Goal: Information Seeking & Learning: Learn about a topic

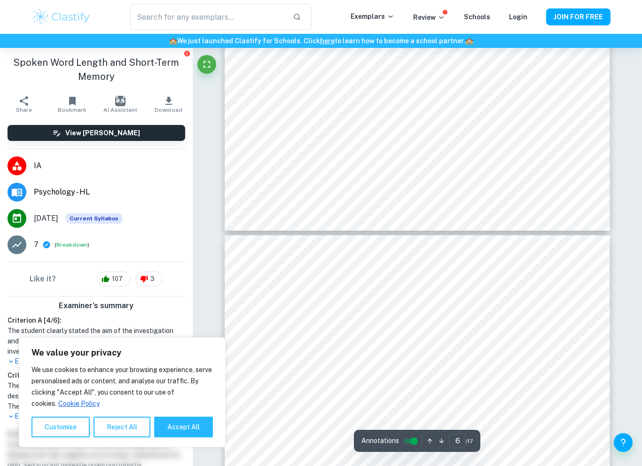
scroll to position [2461, 0]
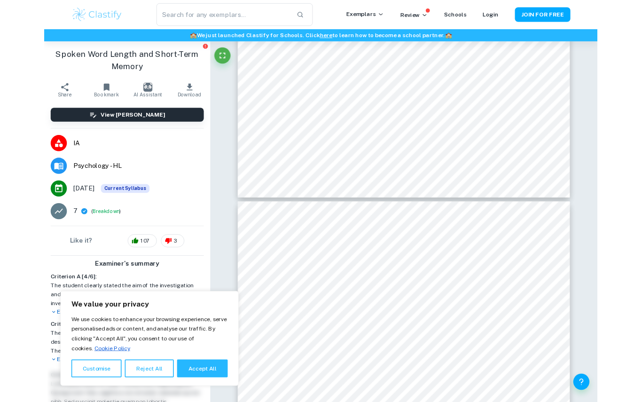
type input "5"
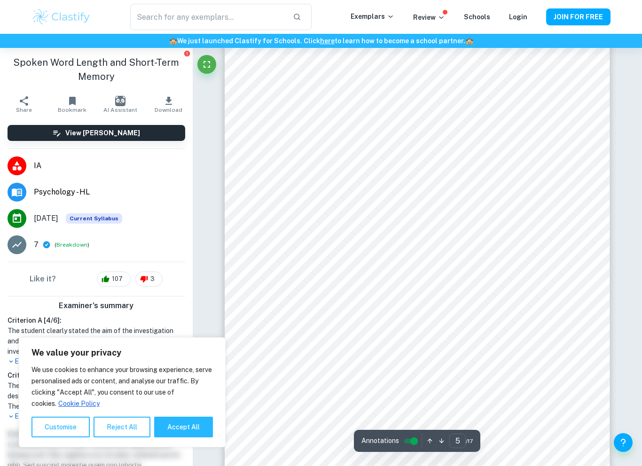
scroll to position [2180, 0]
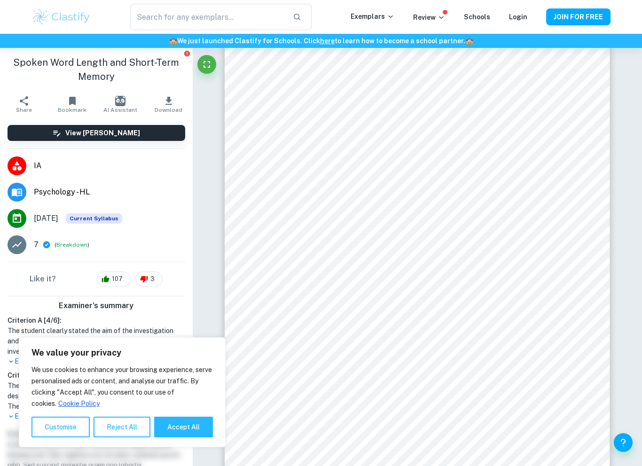
click at [176, 401] on button "Accept All" at bounding box center [183, 427] width 59 height 21
checkbox input "true"
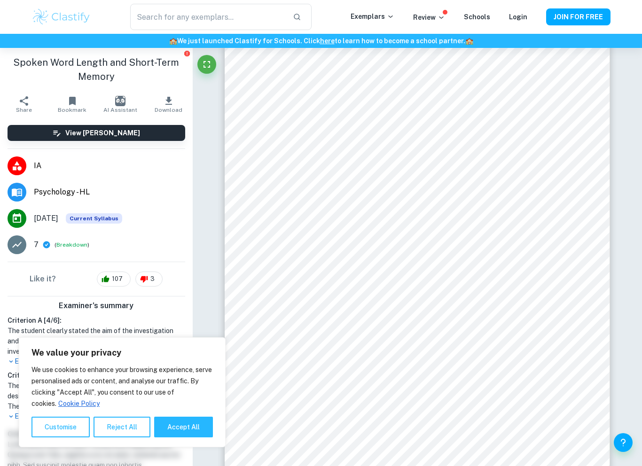
checkbox input "true"
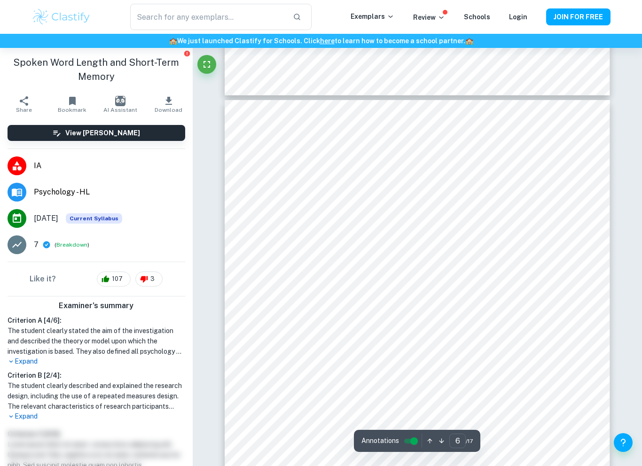
scroll to position [2617, 0]
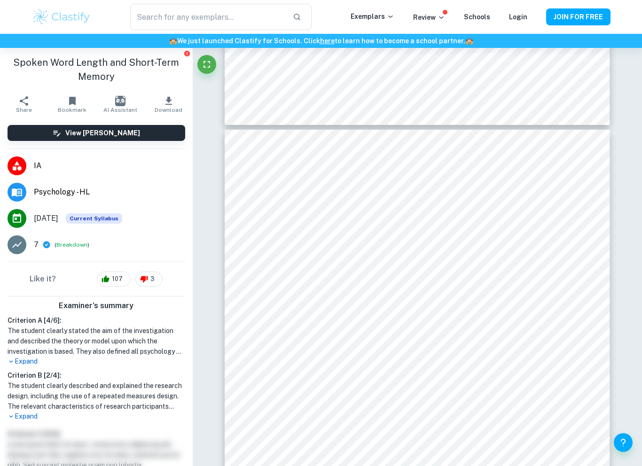
type input "5"
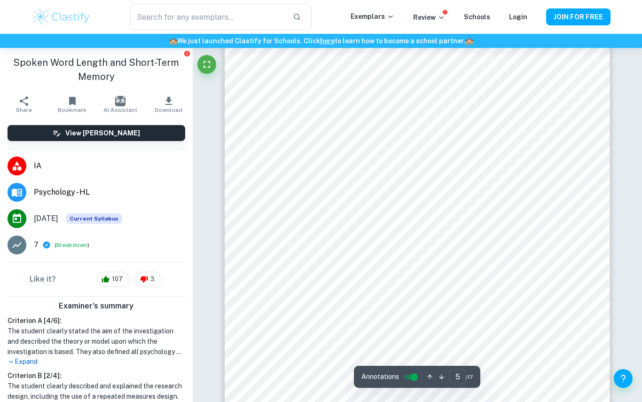
scroll to position [2151, 0]
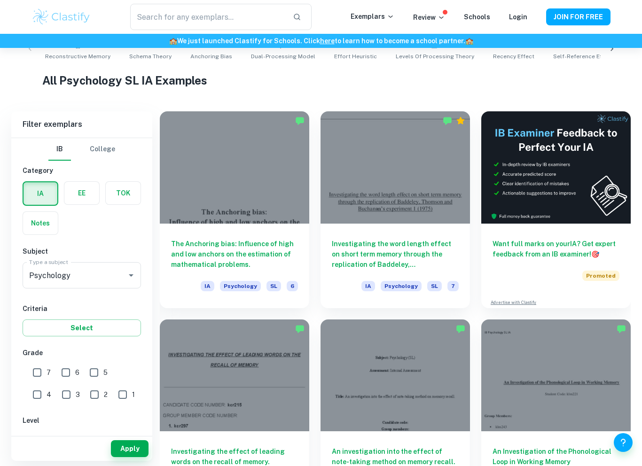
scroll to position [206, 0]
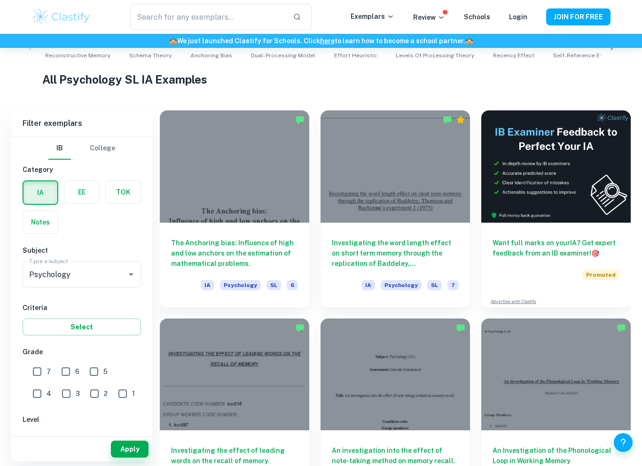
click at [441, 263] on h6 "Investigating the word length effect on short term memory through the replicati…" at bounding box center [395, 253] width 127 height 31
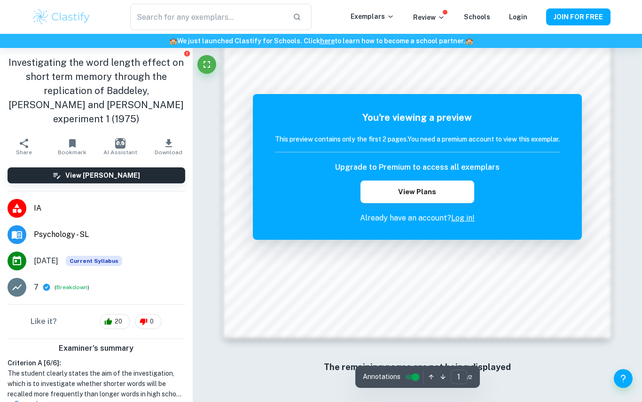
scroll to position [814, 0]
